Goal: Information Seeking & Learning: Check status

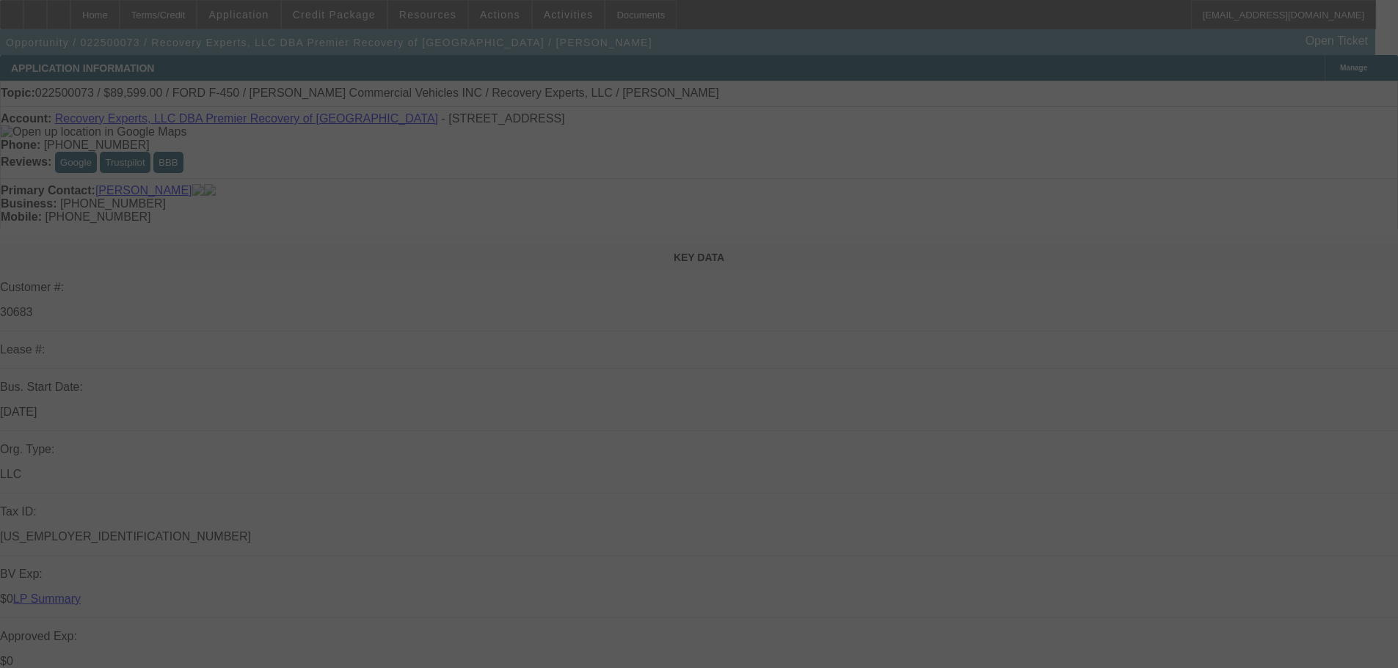
select select "0"
select select "3"
select select "0"
select select "6"
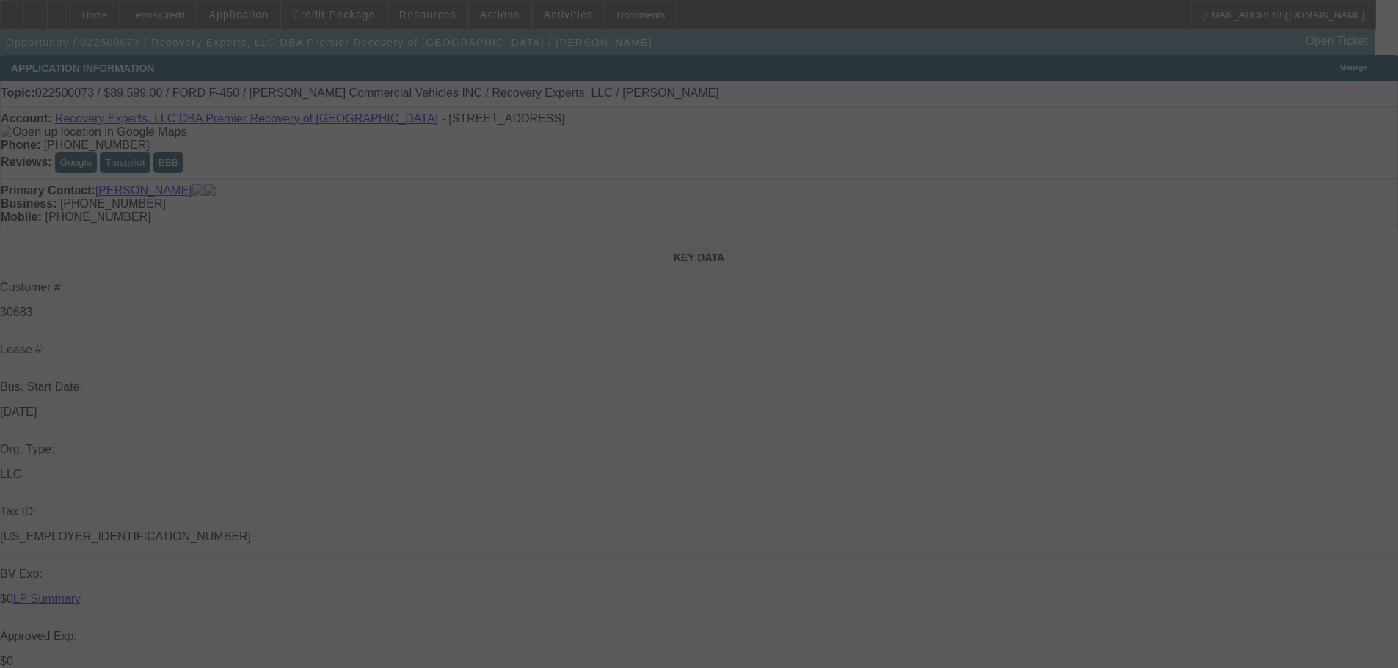
select select "0"
select select "3"
select select "0"
select select "6"
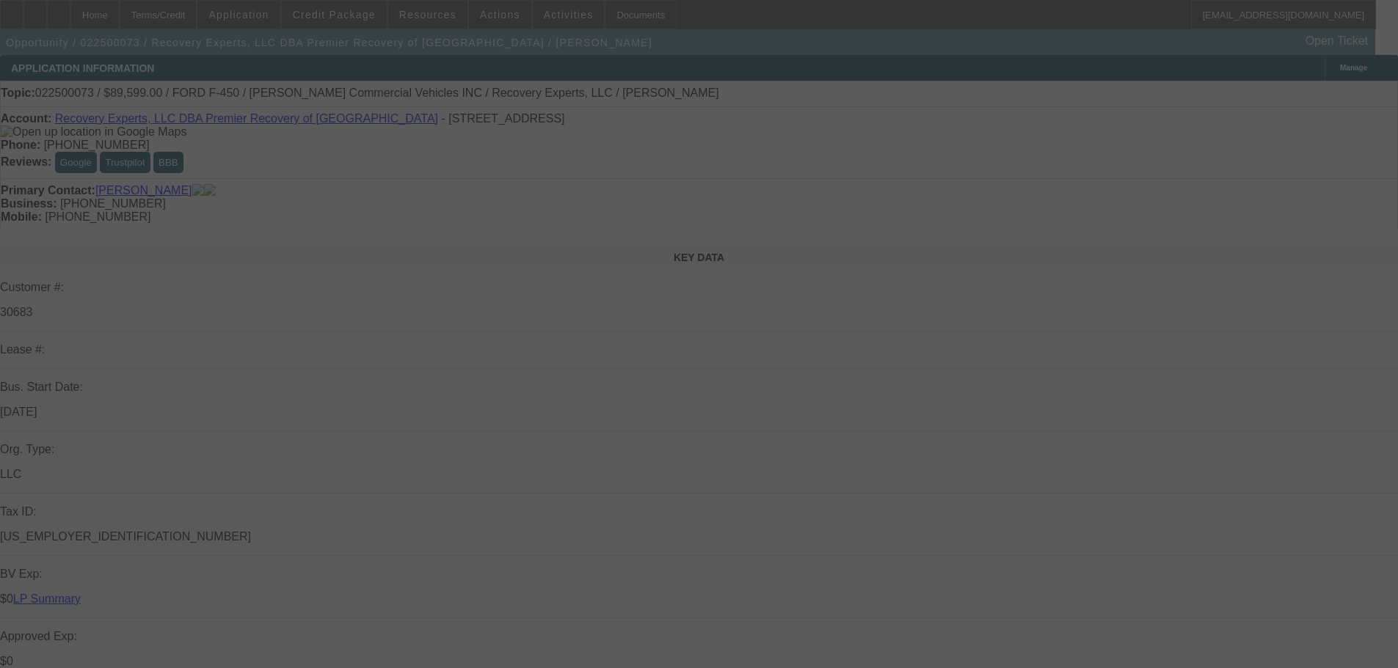
select select "0"
select select "3"
select select "0"
select select "6"
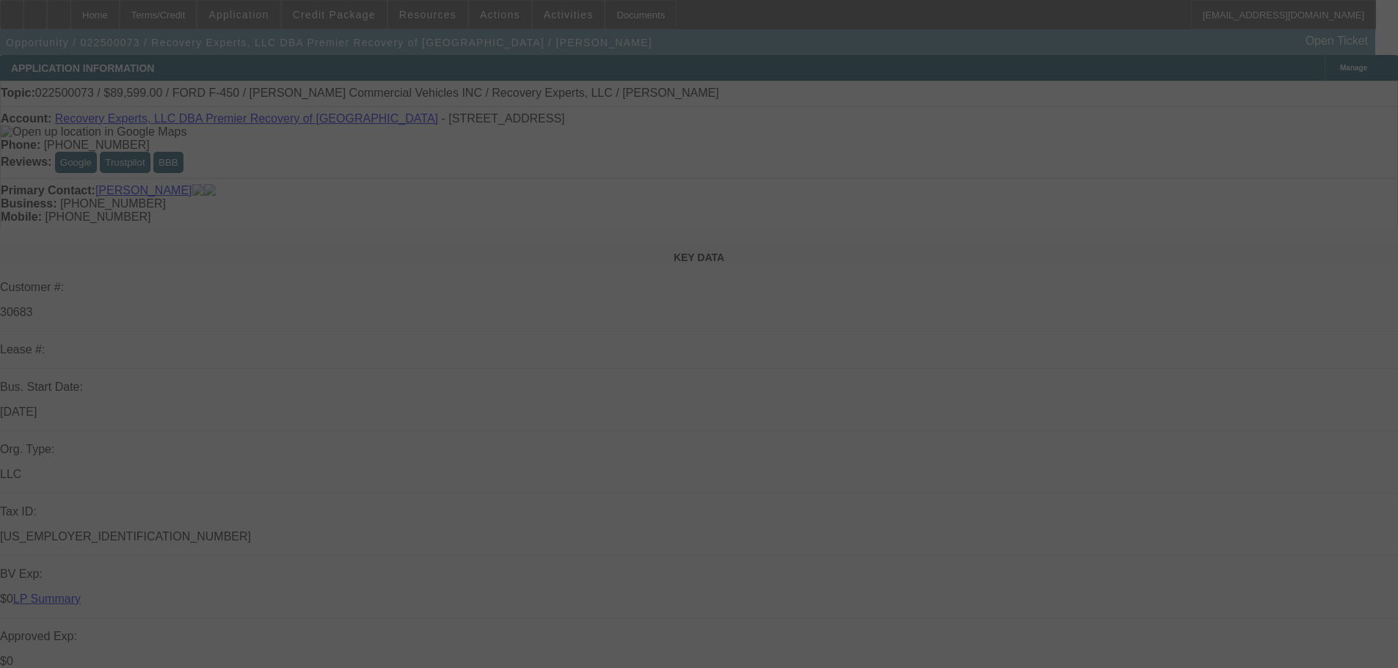
select select "0"
select select "3"
select select "0"
select select "6"
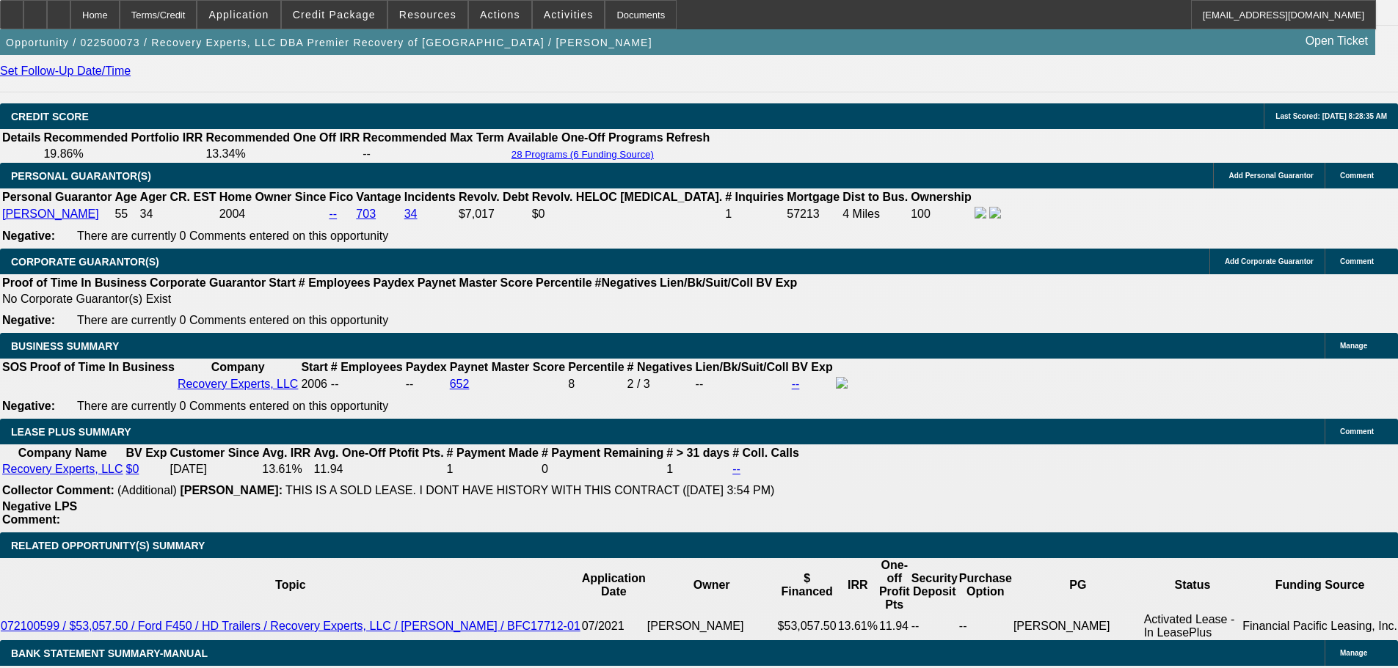
scroll to position [587, 0]
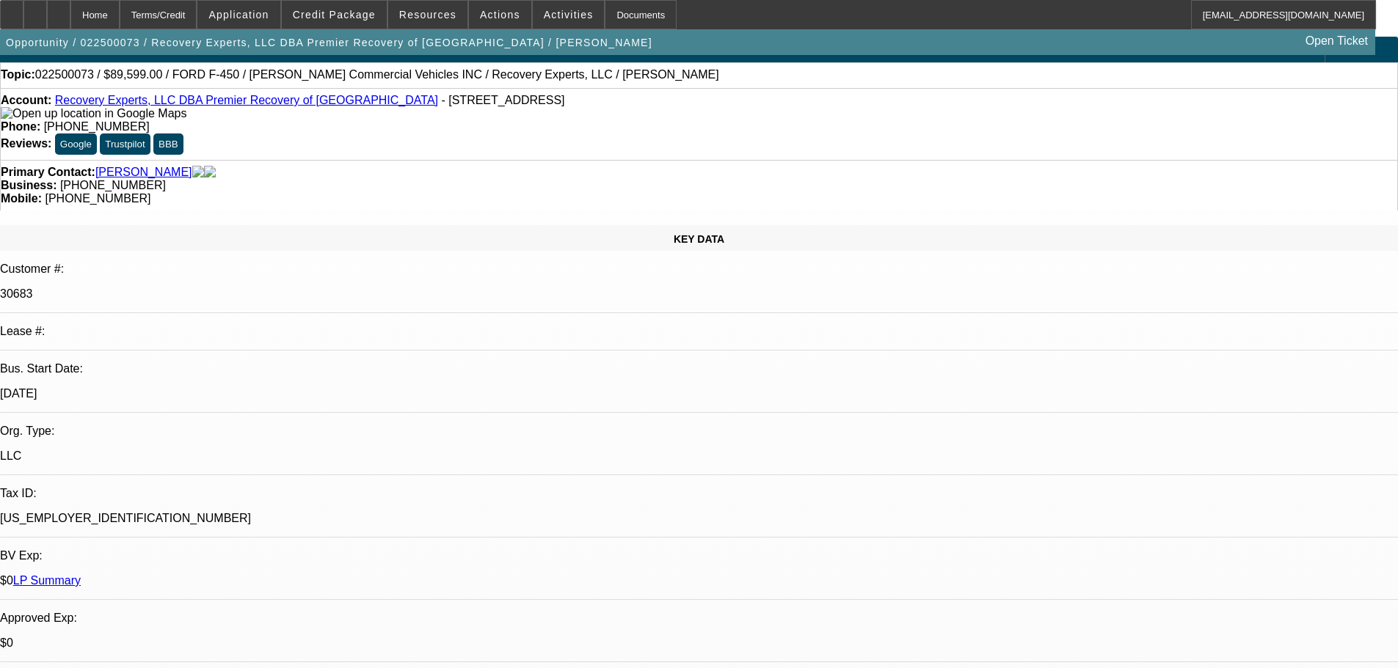
scroll to position [52, 0]
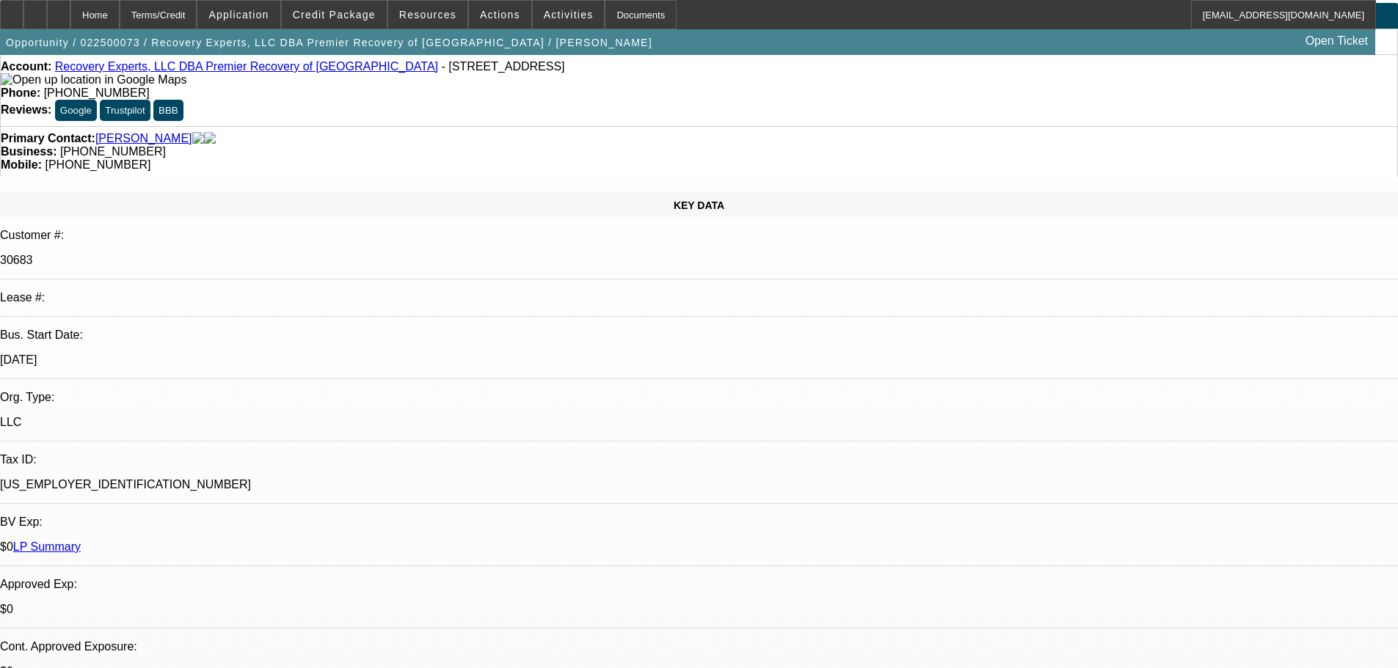
click at [151, 132] on link "[PERSON_NAME]" at bounding box center [143, 138] width 97 height 13
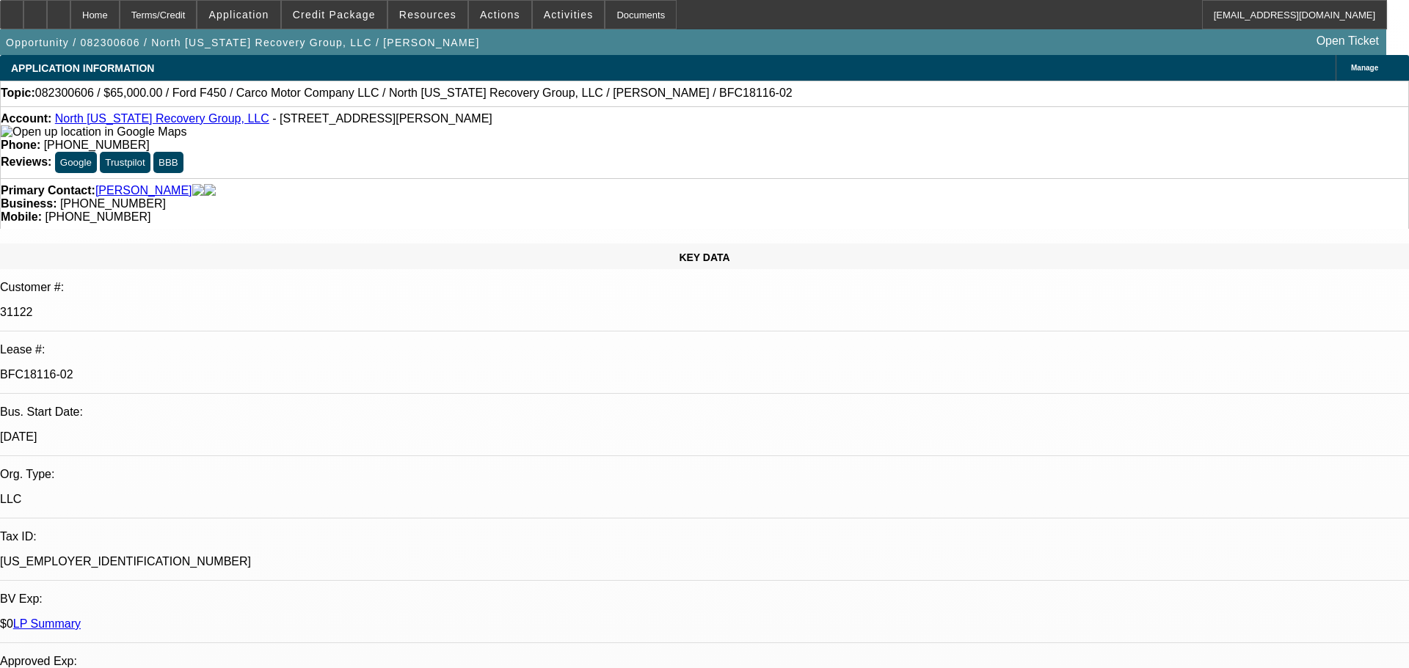
select select "0"
select select "2"
select select "0"
select select "6"
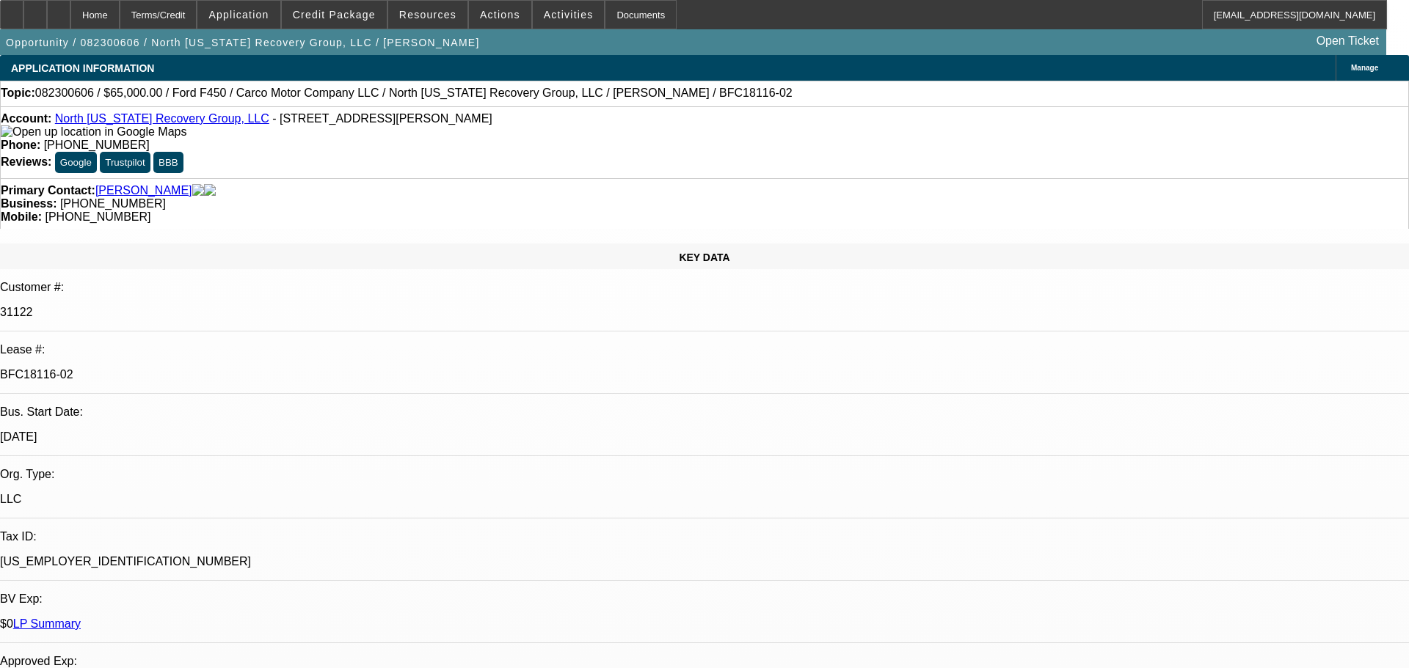
select select "0"
select select "2"
select select "0"
select select "6"
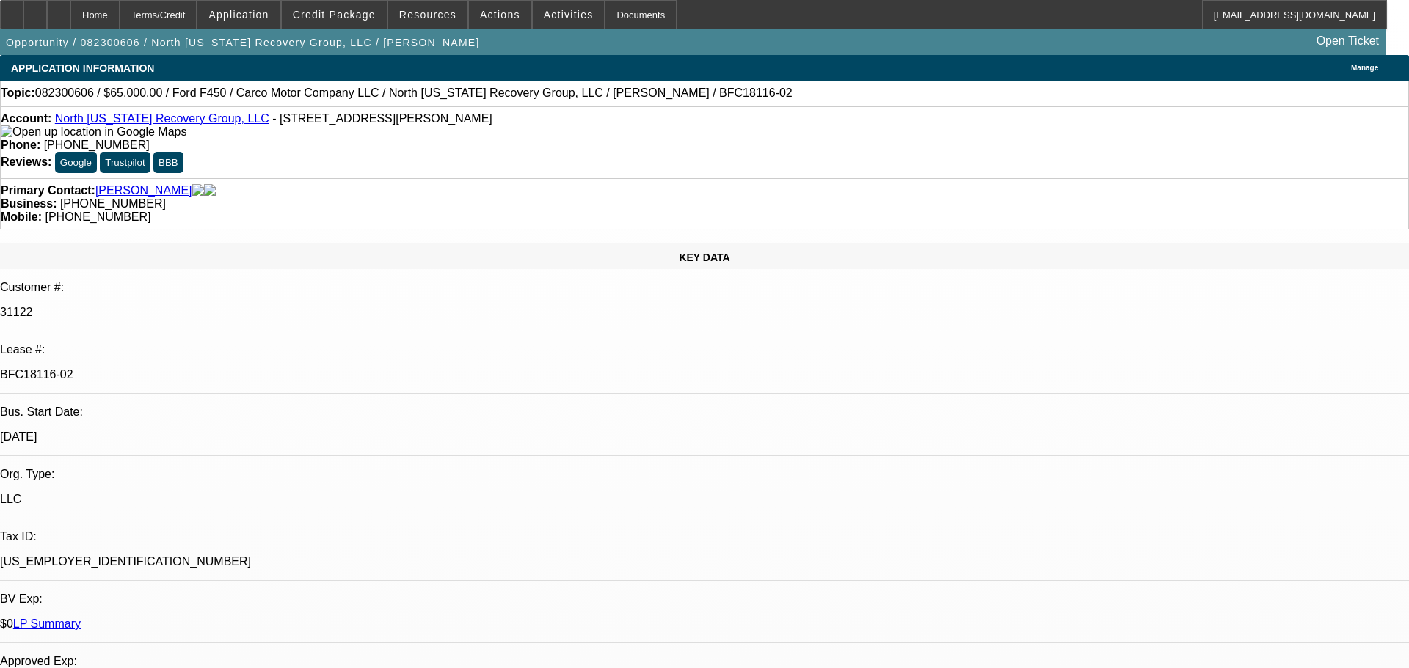
select select "0"
select select "2"
select select "0"
select select "6"
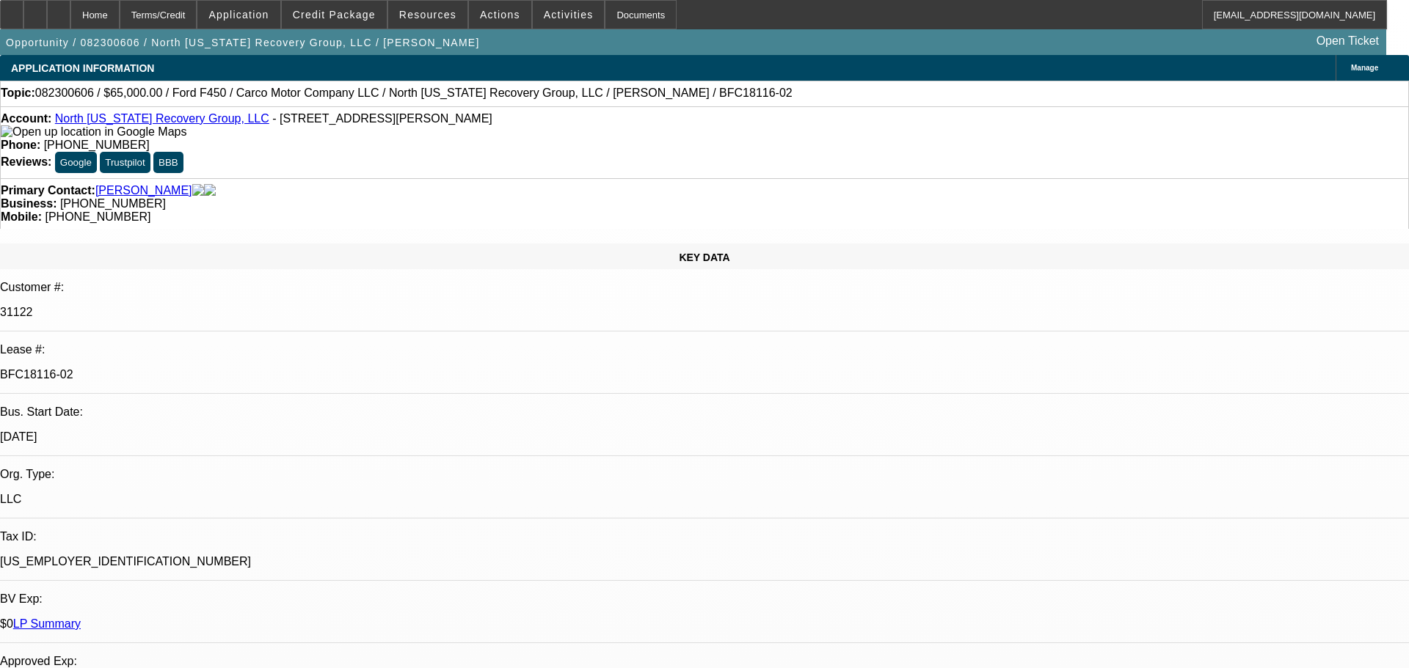
select select "0"
select select "2"
select select "0"
select select "6"
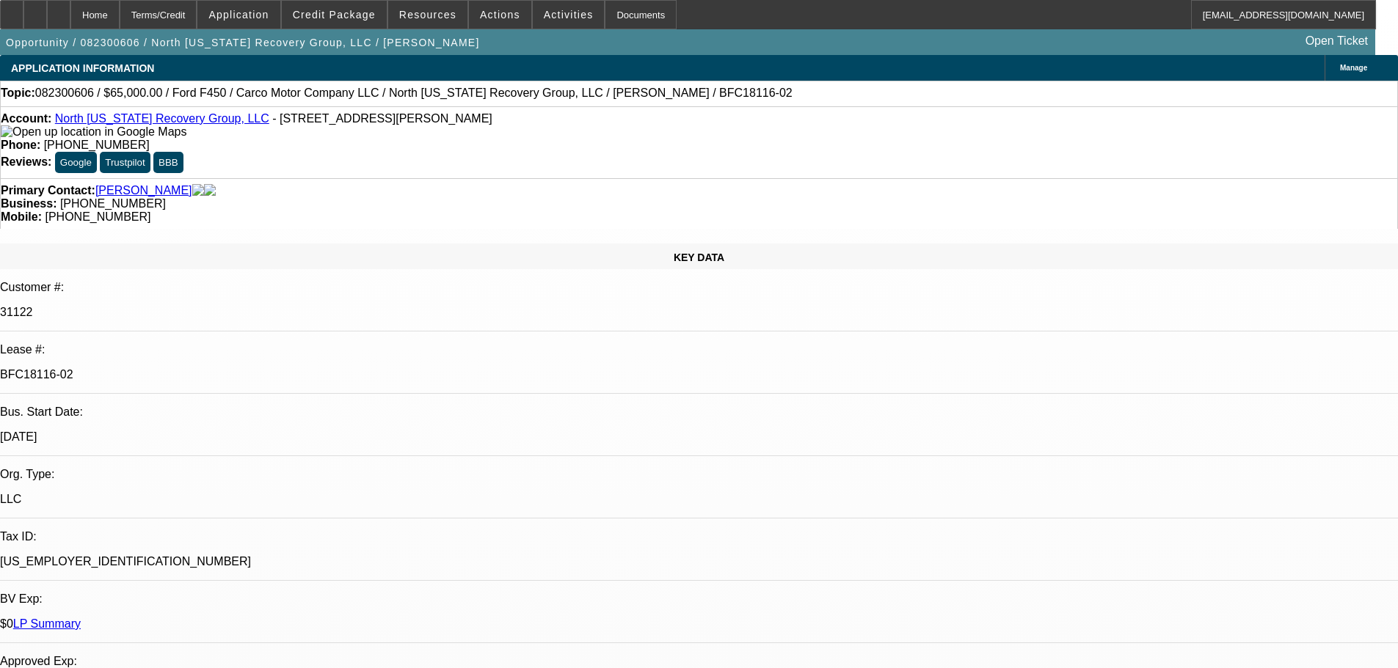
click at [81, 618] on link "LP Summary" at bounding box center [47, 624] width 68 height 12
